Goal: Obtain resource: Download file/media

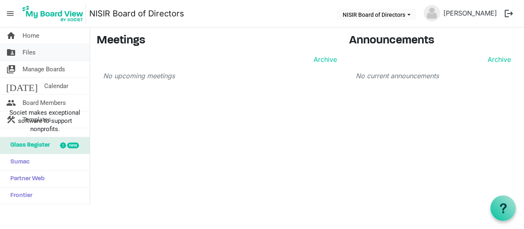
scroll to position [1312, 0]
click at [36, 53] on link "folder_shared Files" at bounding box center [45, 52] width 90 height 16
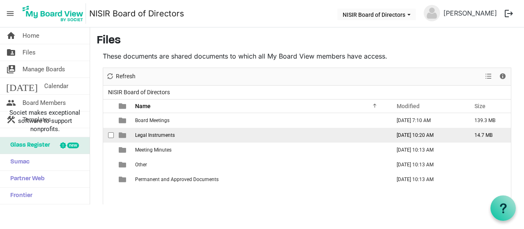
scroll to position [1312, 0]
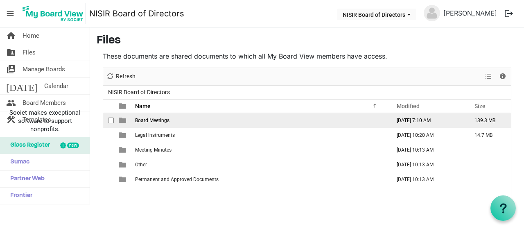
click at [229, 122] on td "Board Meetings" at bounding box center [261, 120] width 256 height 15
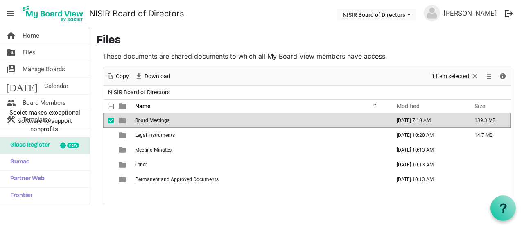
click at [229, 122] on td "Board Meetings" at bounding box center [261, 120] width 256 height 15
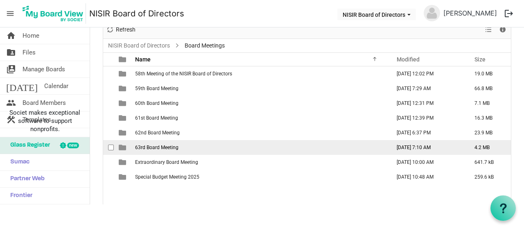
click at [192, 149] on td "63rd Board Meeting" at bounding box center [261, 147] width 256 height 15
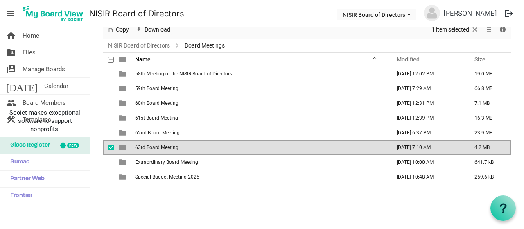
click at [192, 149] on td "63rd Board Meeting" at bounding box center [261, 147] width 256 height 15
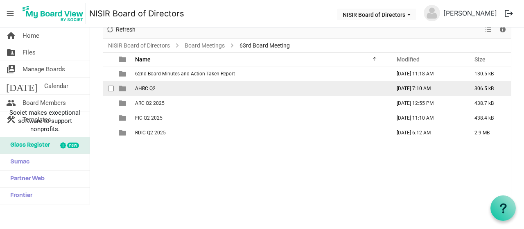
click at [158, 88] on td "AHRC Q2" at bounding box center [261, 88] width 256 height 15
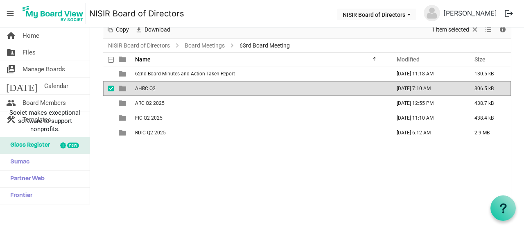
click at [158, 88] on td "AHRC Q2" at bounding box center [261, 88] width 256 height 15
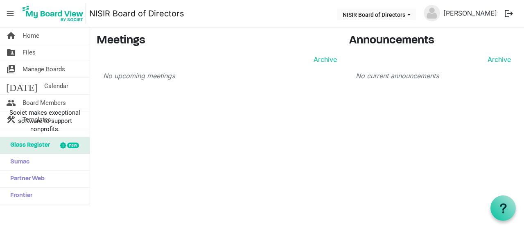
scroll to position [1312, 0]
click at [41, 56] on link "folder_shared Files" at bounding box center [45, 52] width 90 height 16
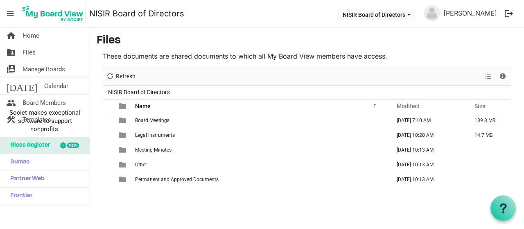
scroll to position [1312, 0]
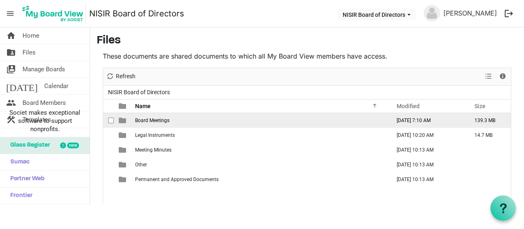
click at [165, 119] on span "Board Meetings" at bounding box center [152, 121] width 34 height 6
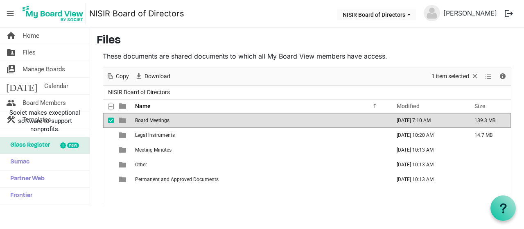
click at [165, 119] on span "Board Meetings" at bounding box center [152, 121] width 34 height 6
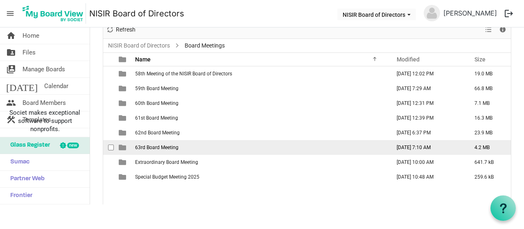
click at [183, 148] on td "63rd Board Meeting" at bounding box center [261, 147] width 256 height 15
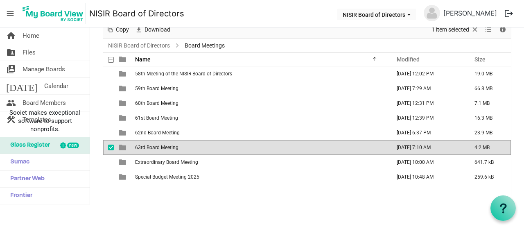
click at [183, 148] on td "63rd Board Meeting" at bounding box center [261, 147] width 256 height 15
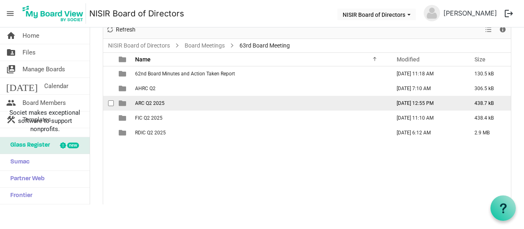
click at [172, 100] on td "ARC Q2 2025" at bounding box center [261, 103] width 256 height 15
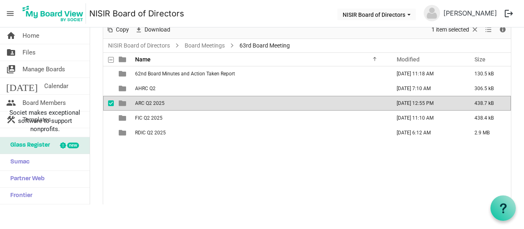
click at [172, 100] on td "ARC Q2 2025" at bounding box center [261, 103] width 256 height 15
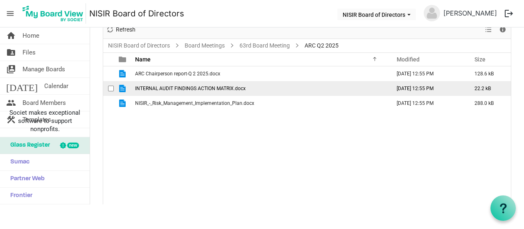
click at [178, 84] on td "INTERNAL AUDIT FINDINGS ACTION MATRIX.docx" at bounding box center [261, 88] width 256 height 15
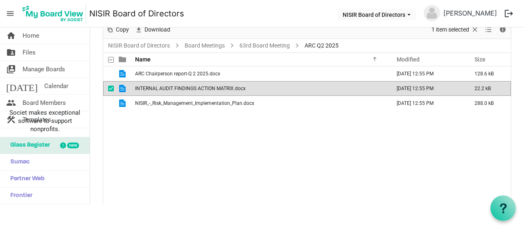
click at [178, 84] on td "INTERNAL AUDIT FINDINGS ACTION MATRIX.docx" at bounding box center [261, 88] width 256 height 15
click at [231, 172] on div "ARC Chairperson report-Q 2 2025.docx September 16, 2025 12:55 PM 128.6 kB INTER…" at bounding box center [307, 135] width 408 height 139
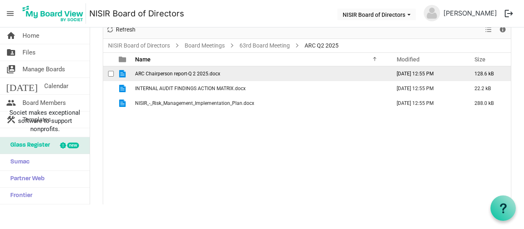
click at [202, 71] on span "ARC Chairperson report-Q 2 2025.docx" at bounding box center [177, 74] width 85 height 6
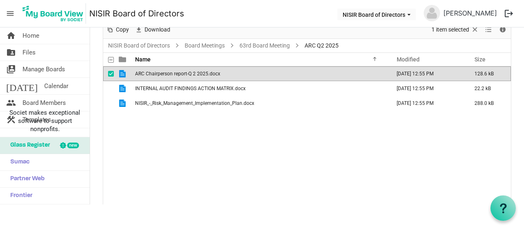
click at [202, 71] on span "ARC Chairperson report-Q 2 2025.docx" at bounding box center [177, 74] width 85 height 6
